Goal: Information Seeking & Learning: Understand process/instructions

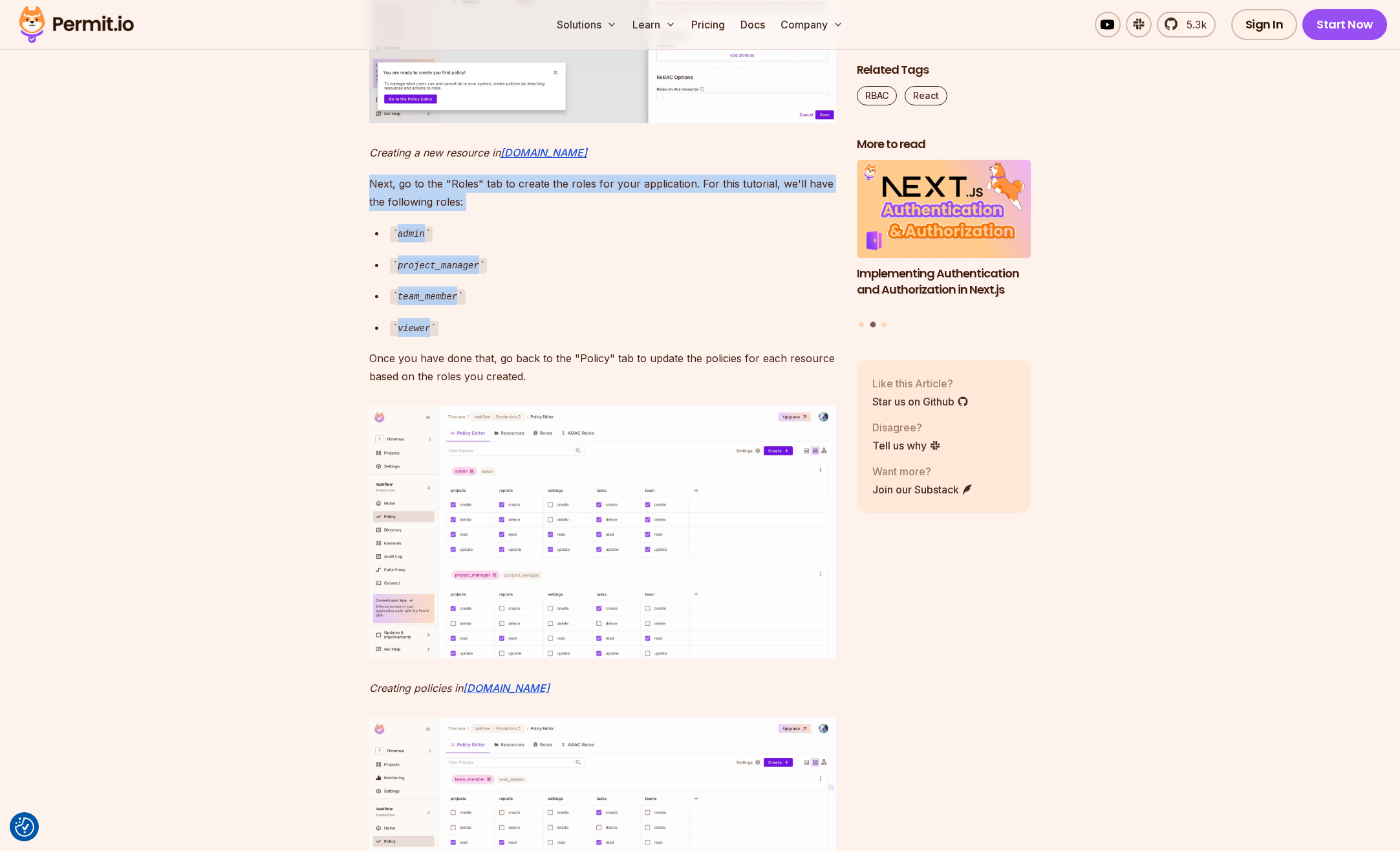
drag, startPoint x: 431, startPoint y: 574, endPoint x: 367, endPoint y: 430, distance: 157.6
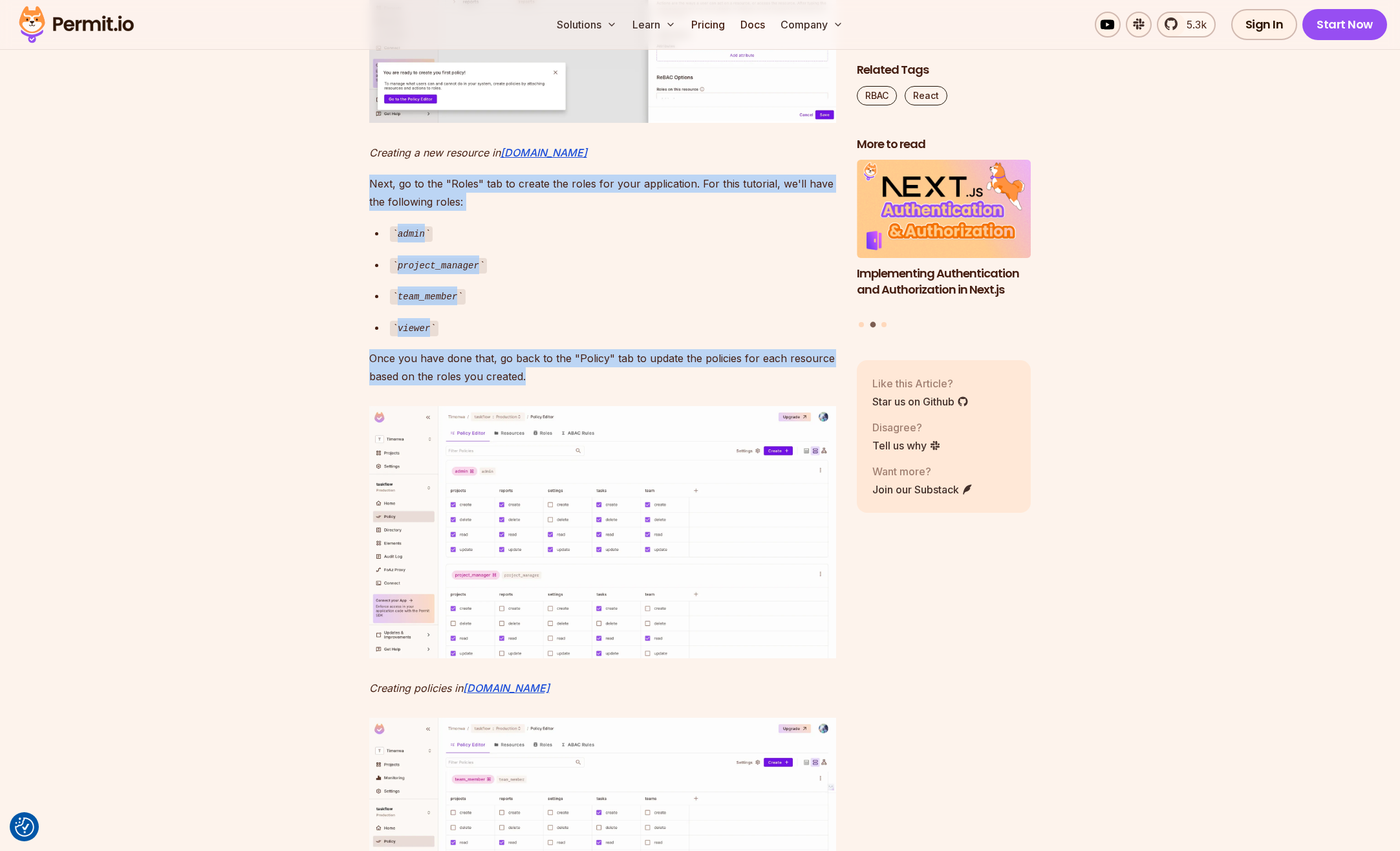
drag, startPoint x: 370, startPoint y: 423, endPoint x: 534, endPoint y: 615, distance: 252.5
click at [534, 386] on p "Once you have done that, go back to the "Policy" tab to update the policies for…" at bounding box center [602, 367] width 467 height 36
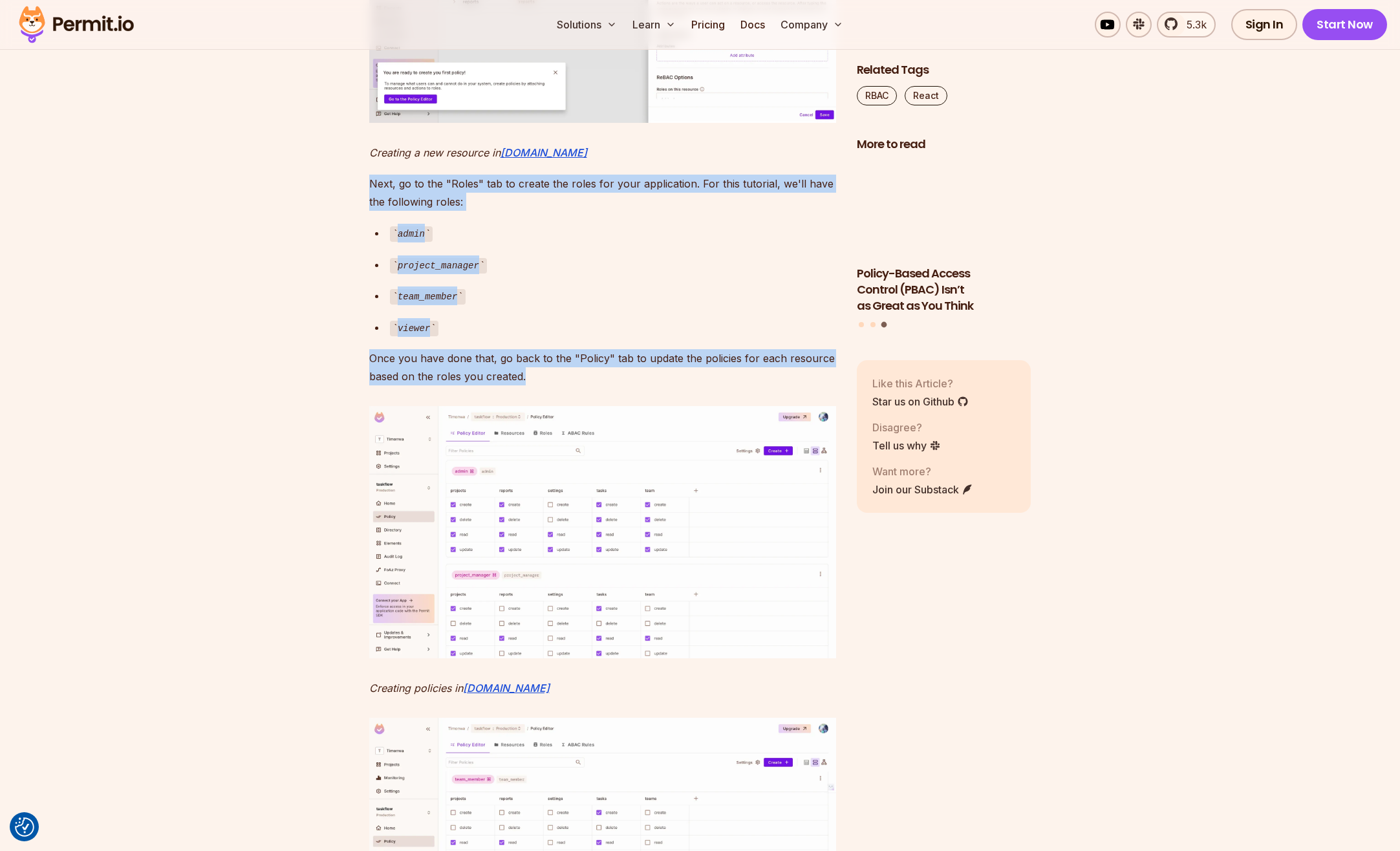
drag, startPoint x: 531, startPoint y: 615, endPoint x: 368, endPoint y: 428, distance: 248.1
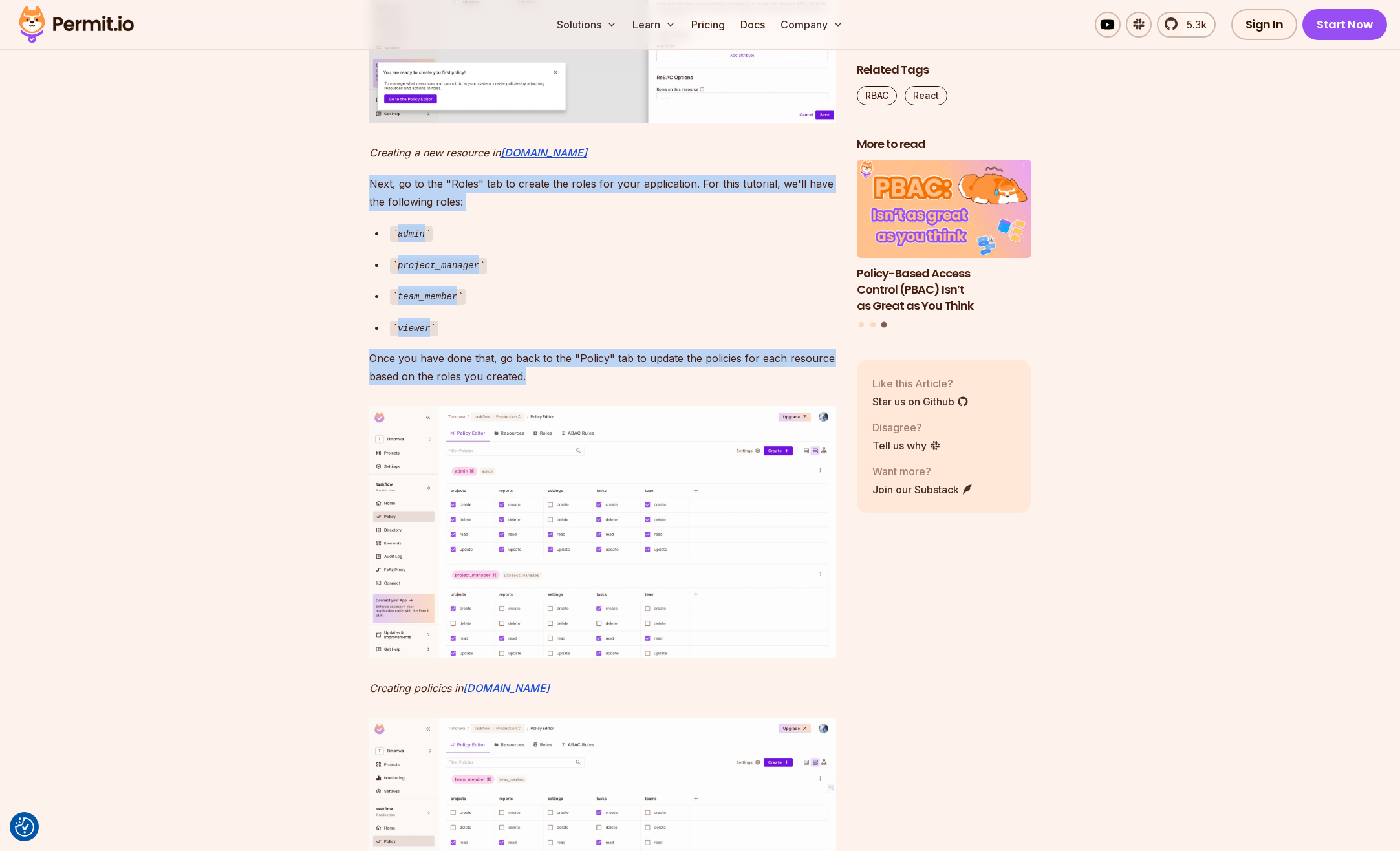
drag, startPoint x: 370, startPoint y: 426, endPoint x: 533, endPoint y: 612, distance: 247.3
click at [533, 386] on p "Once you have done that, go back to the "Policy" tab to update the policies for…" at bounding box center [602, 367] width 467 height 36
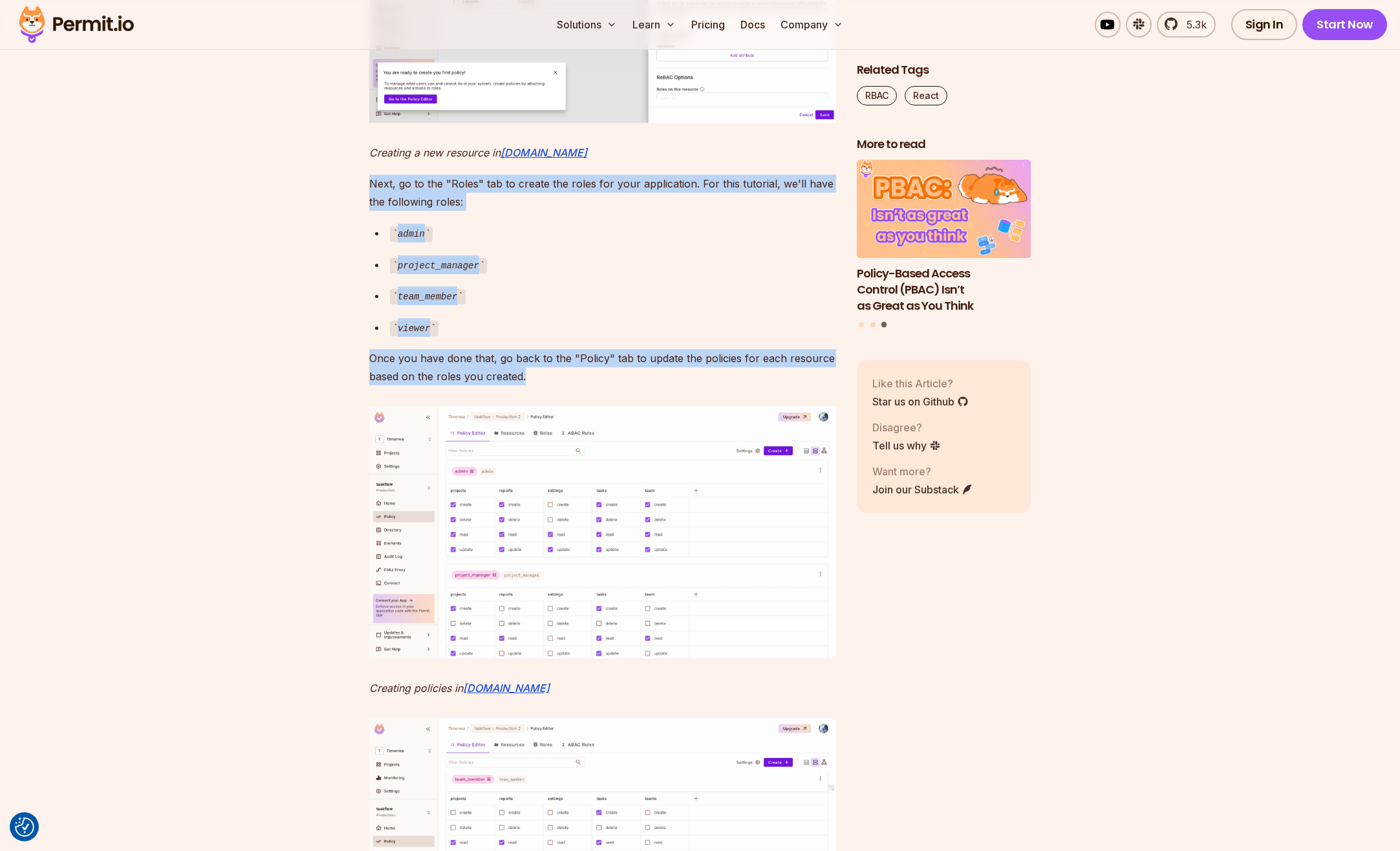
drag, startPoint x: 530, startPoint y: 617, endPoint x: 368, endPoint y: 426, distance: 250.4
drag, startPoint x: 373, startPoint y: 423, endPoint x: 567, endPoint y: 623, distance: 278.6
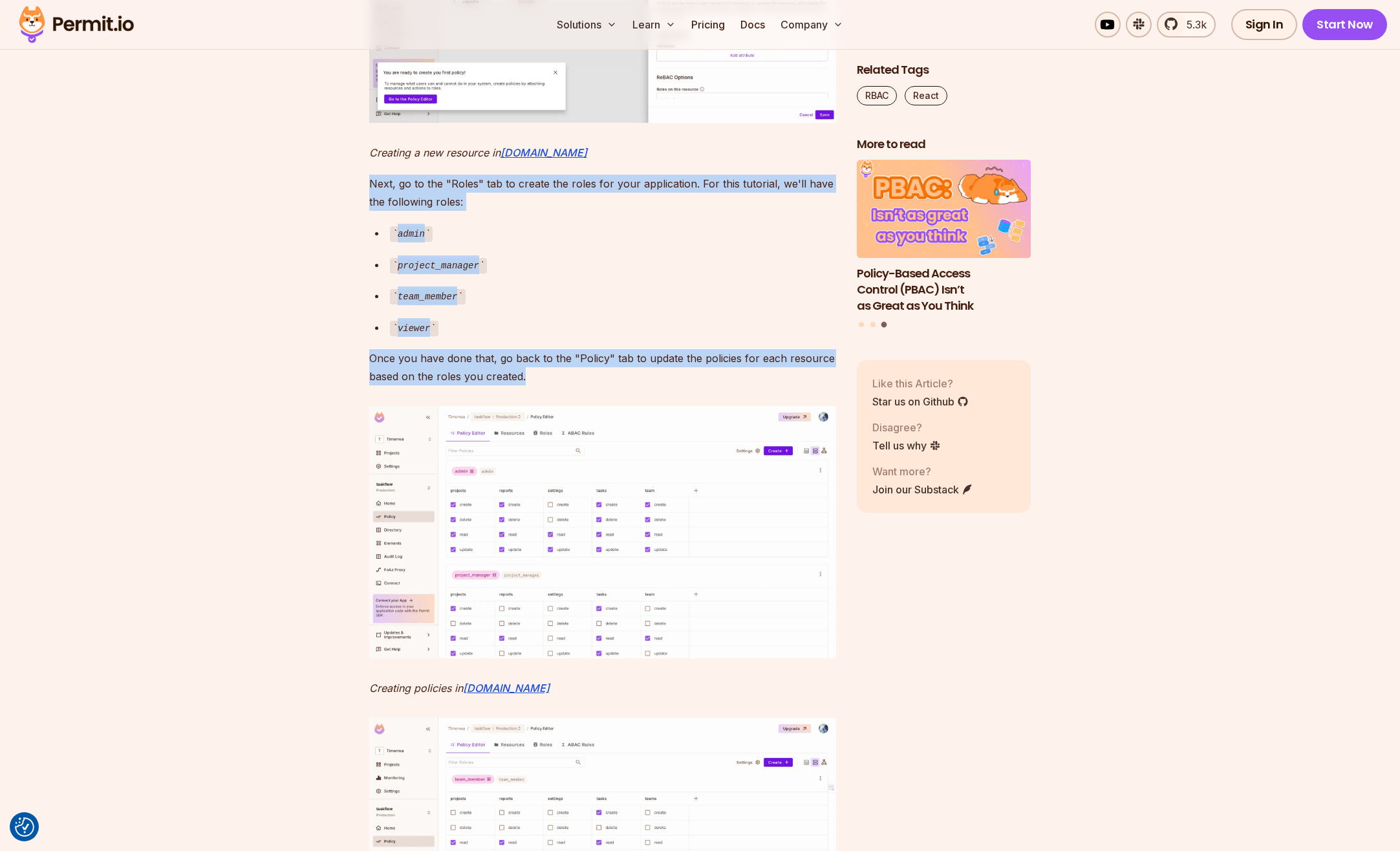
drag, startPoint x: 567, startPoint y: 623, endPoint x: 557, endPoint y: 614, distance: 13.5
click at [557, 386] on p "Once you have done that, go back to the "Policy" tab to update the policies for…" at bounding box center [602, 367] width 467 height 36
drag, startPoint x: 542, startPoint y: 613, endPoint x: 371, endPoint y: 428, distance: 251.9
click at [372, 211] on p "Next, go to the "Roles" tab to create the roles for your application. For this …" at bounding box center [602, 192] width 467 height 36
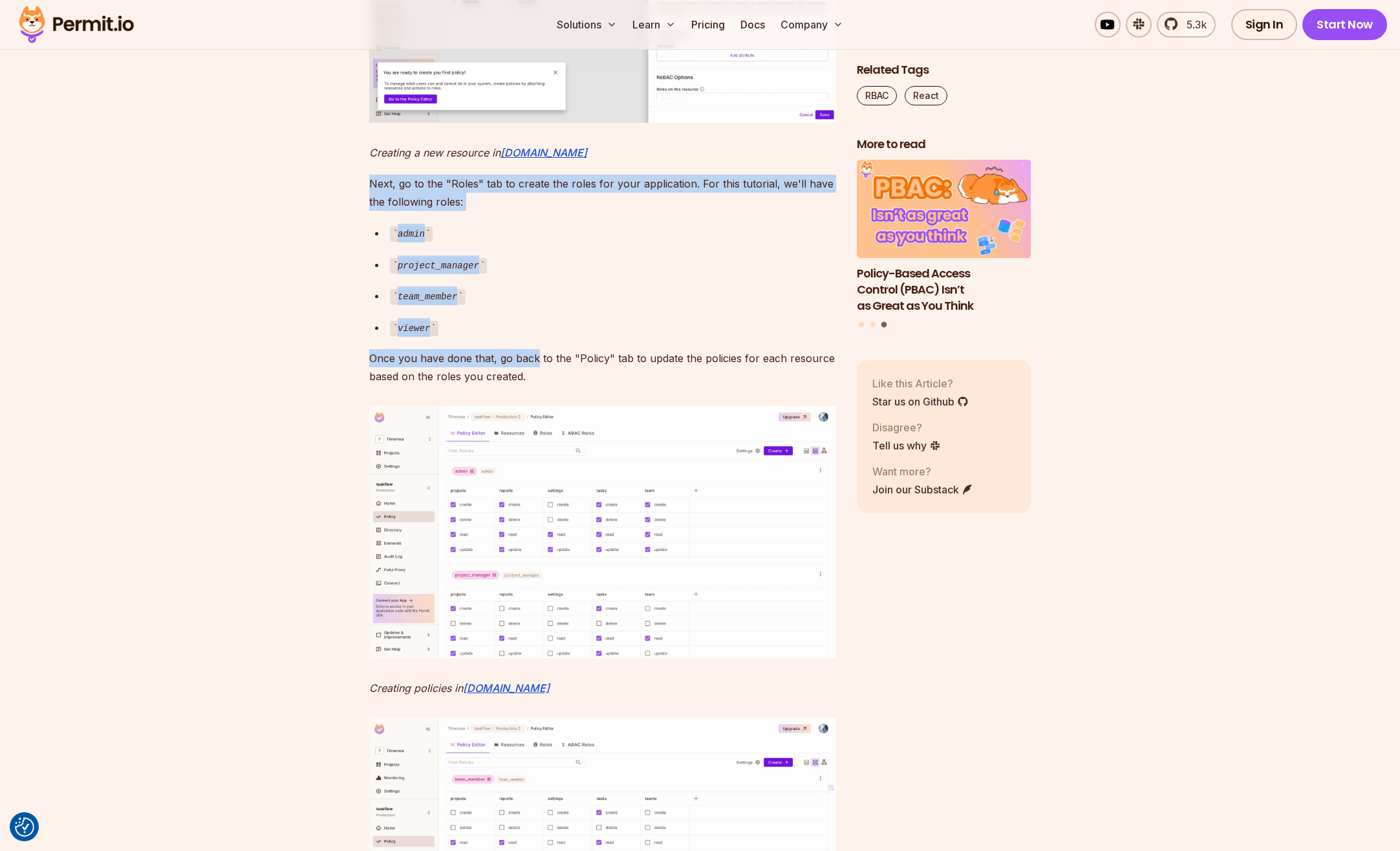
drag, startPoint x: 371, startPoint y: 420, endPoint x: 536, endPoint y: 604, distance: 247.1
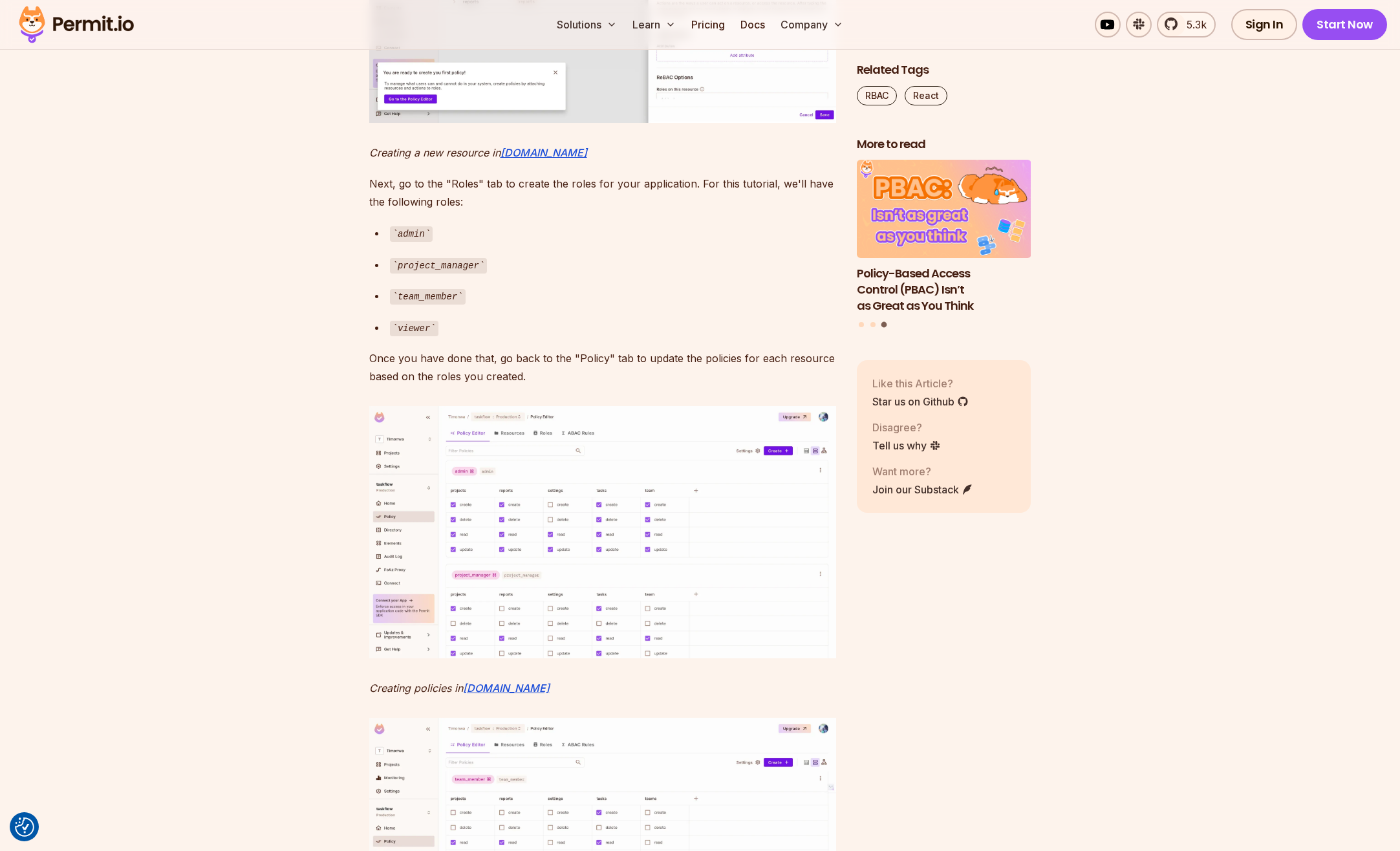
drag, startPoint x: 536, startPoint y: 604, endPoint x: 533, endPoint y: 619, distance: 15.3
click at [533, 386] on p "Once you have done that, go back to the "Policy" tab to update the policies for…" at bounding box center [602, 367] width 467 height 36
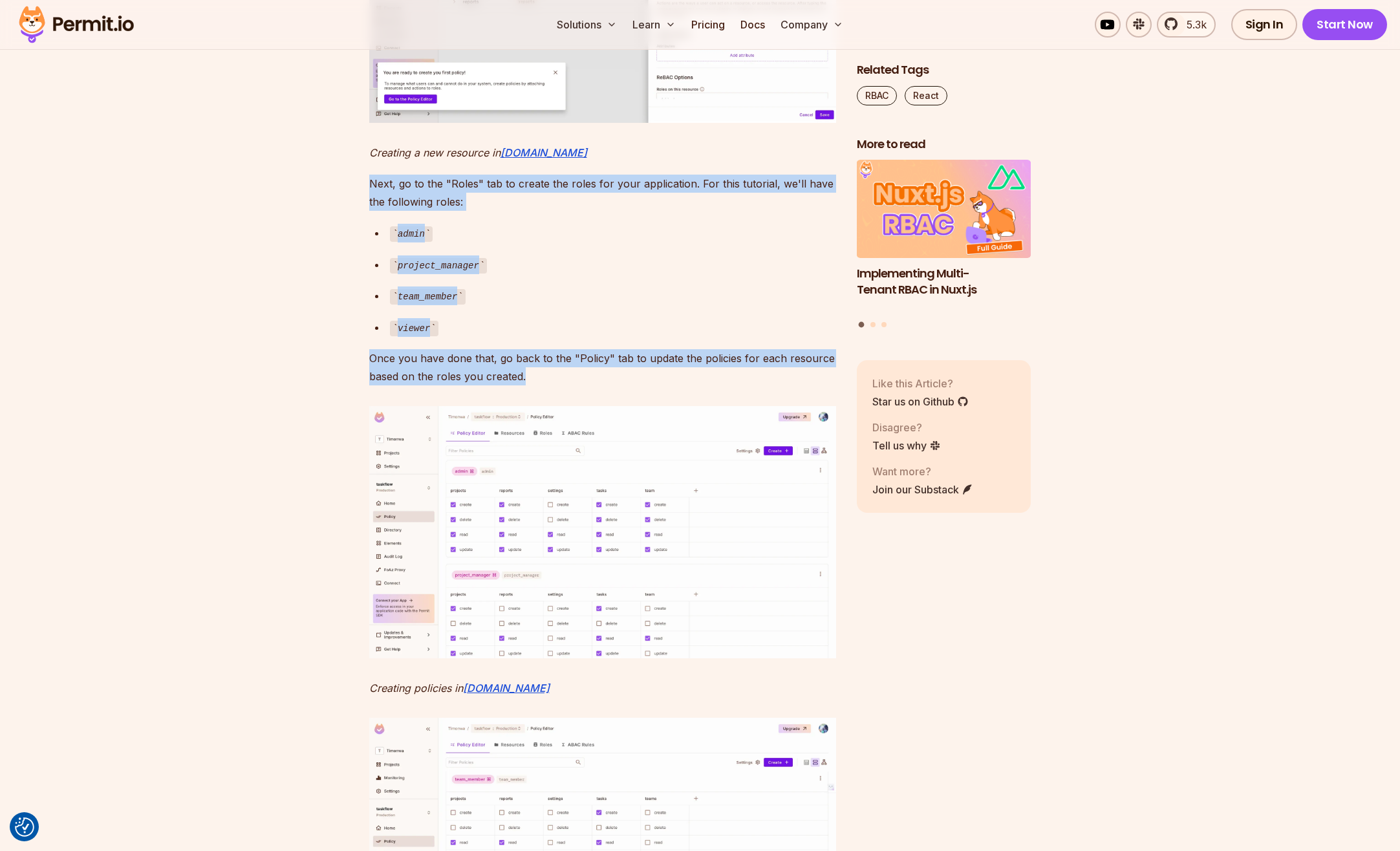
drag, startPoint x: 528, startPoint y: 620, endPoint x: 370, endPoint y: 428, distance: 248.7
click at [370, 211] on p "Next, go to the "Roles" tab to create the roles for your application. For this …" at bounding box center [602, 192] width 467 height 36
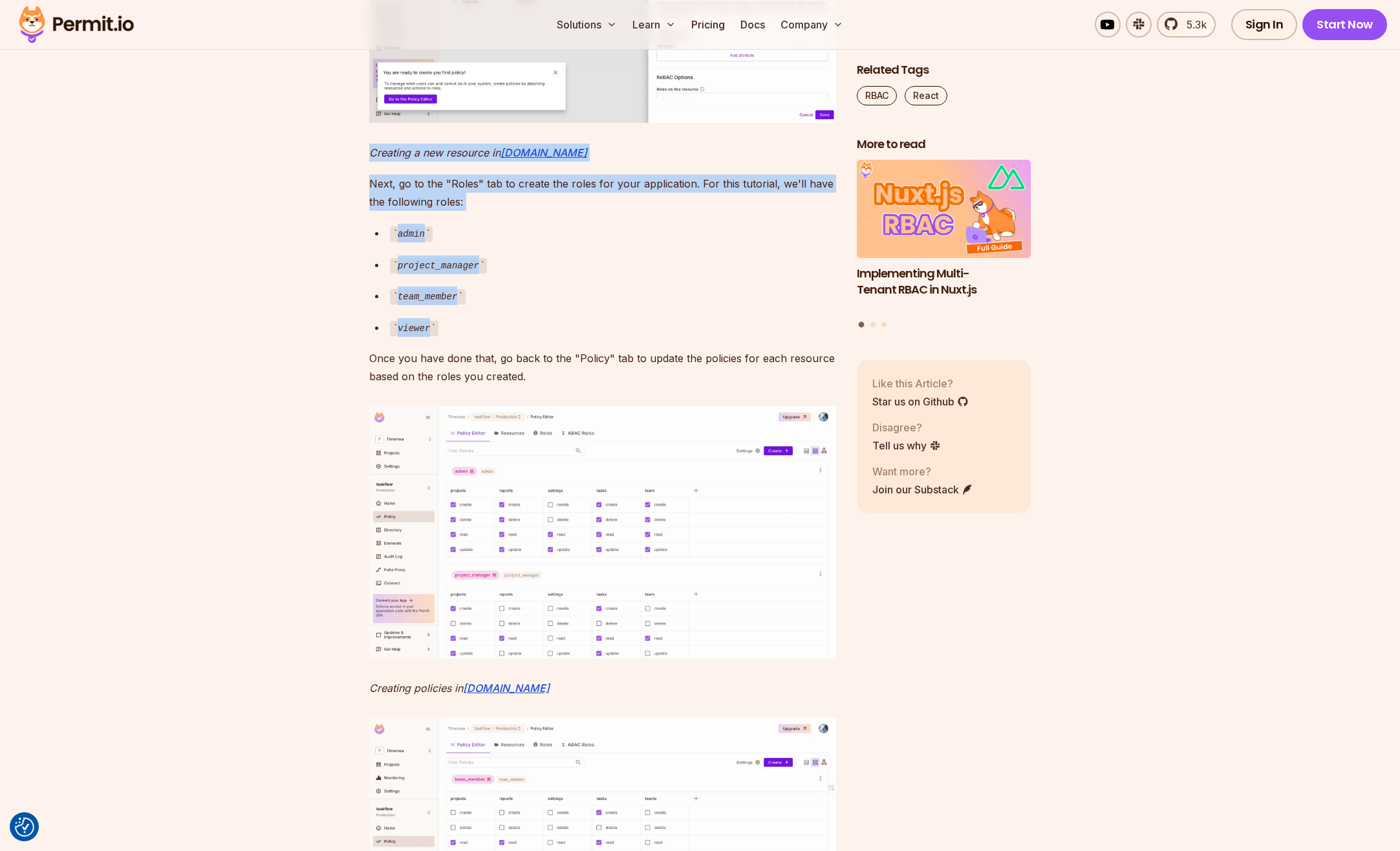
drag, startPoint x: 372, startPoint y: 395, endPoint x: 577, endPoint y: 628, distance: 310.3
drag, startPoint x: 577, startPoint y: 628, endPoint x: 571, endPoint y: 625, distance: 6.7
click at [544, 386] on p "Once you have done that, go back to the "Policy" tab to update the policies for…" at bounding box center [602, 367] width 467 height 36
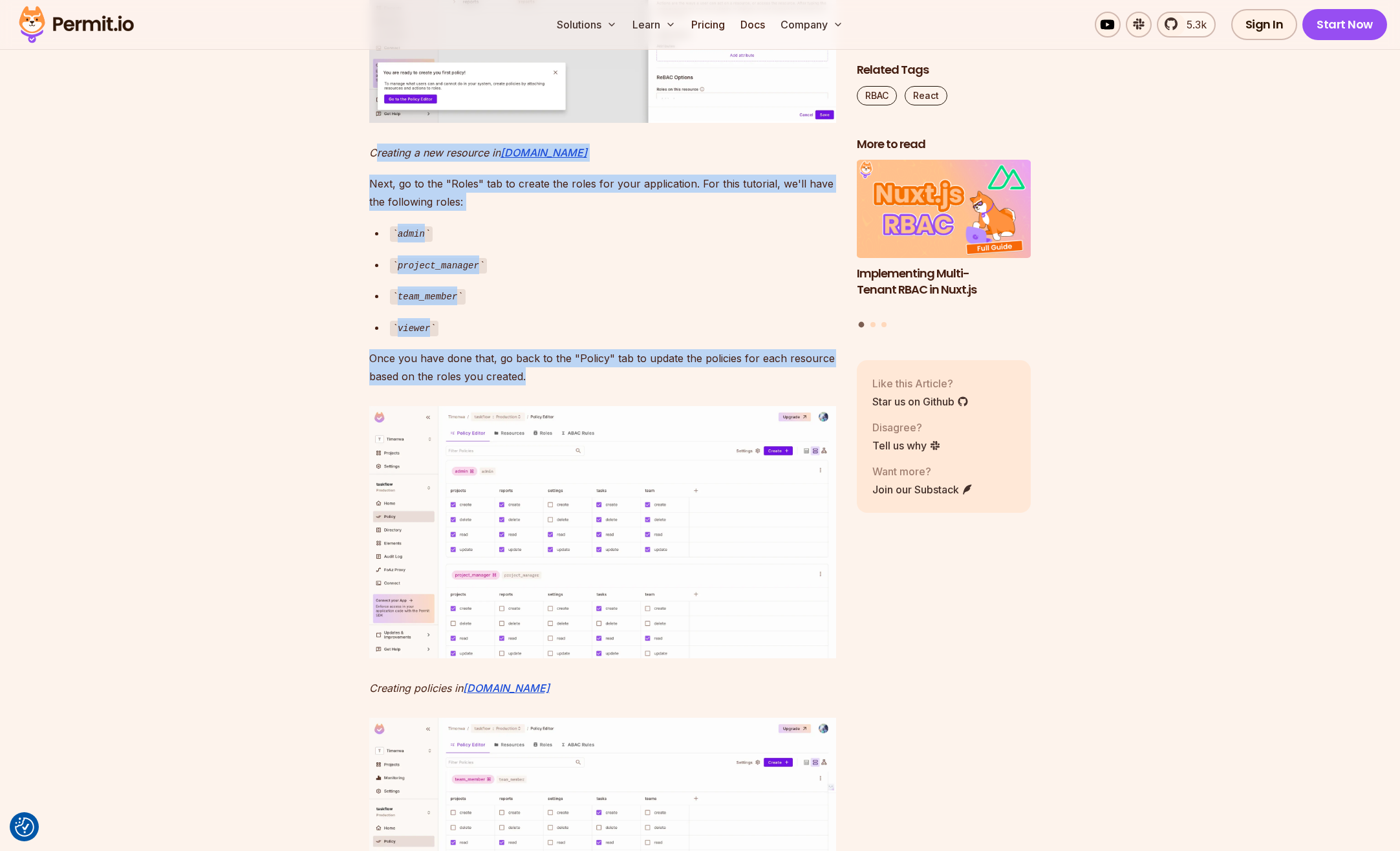
drag, startPoint x: 535, startPoint y: 615, endPoint x: 374, endPoint y: 396, distance: 271.8
click at [374, 159] on em "Creating a new resource in" at bounding box center [435, 153] width 131 height 13
drag, startPoint x: 372, startPoint y: 395, endPoint x: 532, endPoint y: 621, distance: 276.9
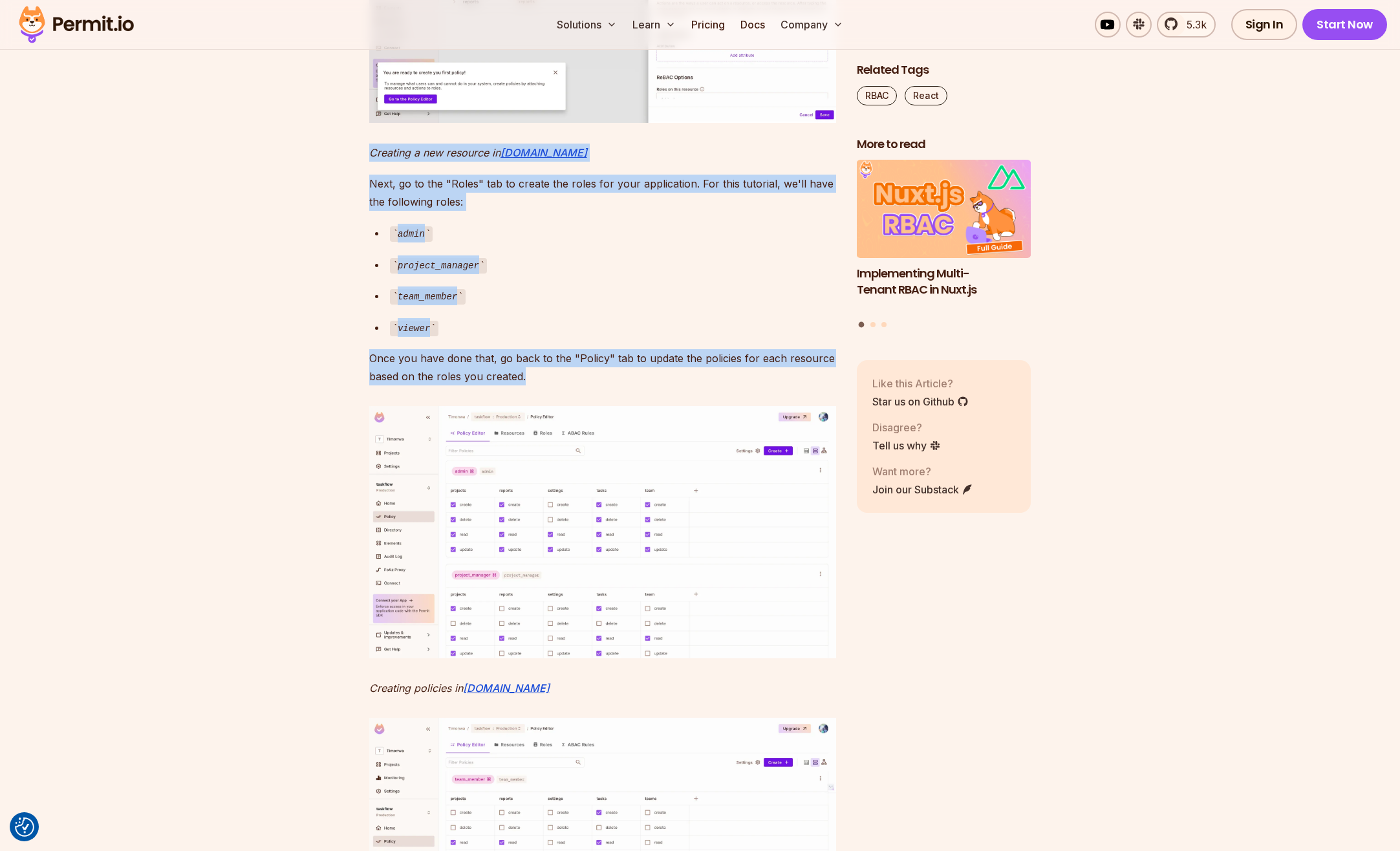
click at [533, 386] on p "Once you have done that, go back to the "Policy" tab to update the policies for…" at bounding box center [602, 367] width 467 height 36
click at [523, 386] on p "Once you have done that, go back to the "Policy" tab to update the policies for…" at bounding box center [602, 367] width 467 height 36
drag, startPoint x: 523, startPoint y: 614, endPoint x: 369, endPoint y: 397, distance: 266.1
click at [369, 159] on em "Creating a new resource in" at bounding box center [435, 153] width 131 height 13
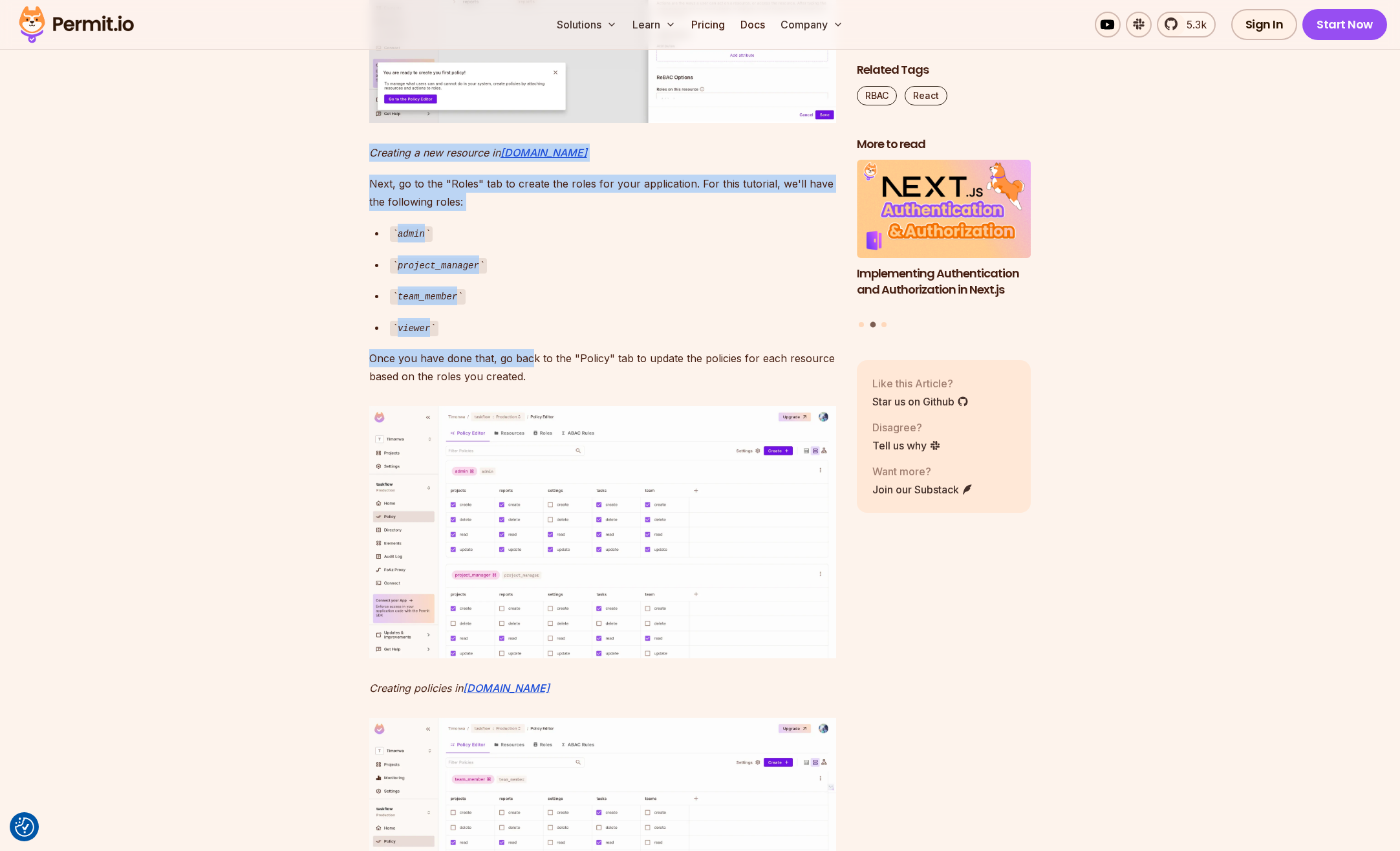
drag, startPoint x: 372, startPoint y: 392, endPoint x: 532, endPoint y: 608, distance: 268.8
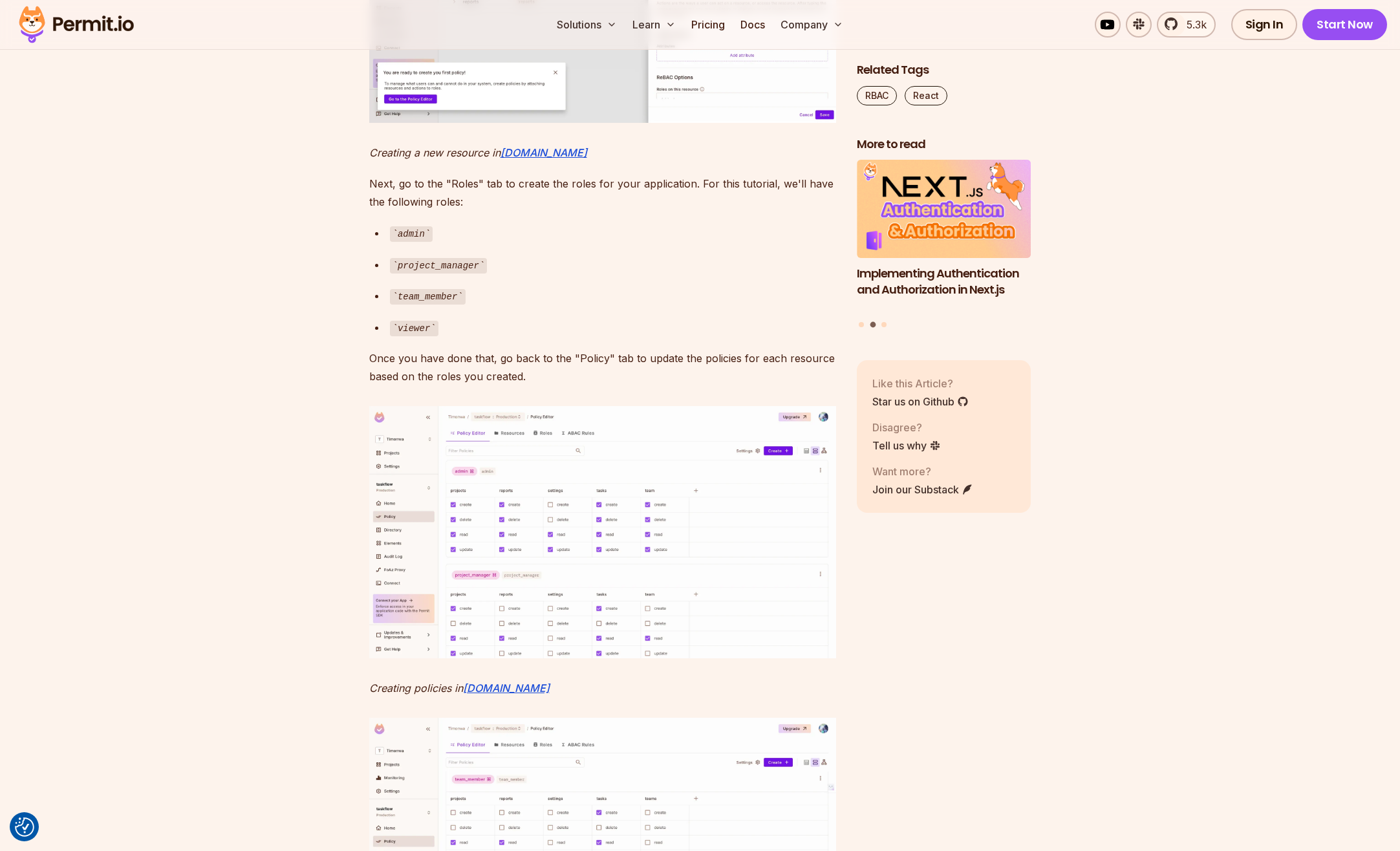
drag, startPoint x: 532, startPoint y: 608, endPoint x: 532, endPoint y: 617, distance: 9.0
click at [532, 386] on p "Once you have done that, go back to the "Policy" tab to update the policies for…" at bounding box center [602, 367] width 467 height 36
